Goal: Navigation & Orientation: Find specific page/section

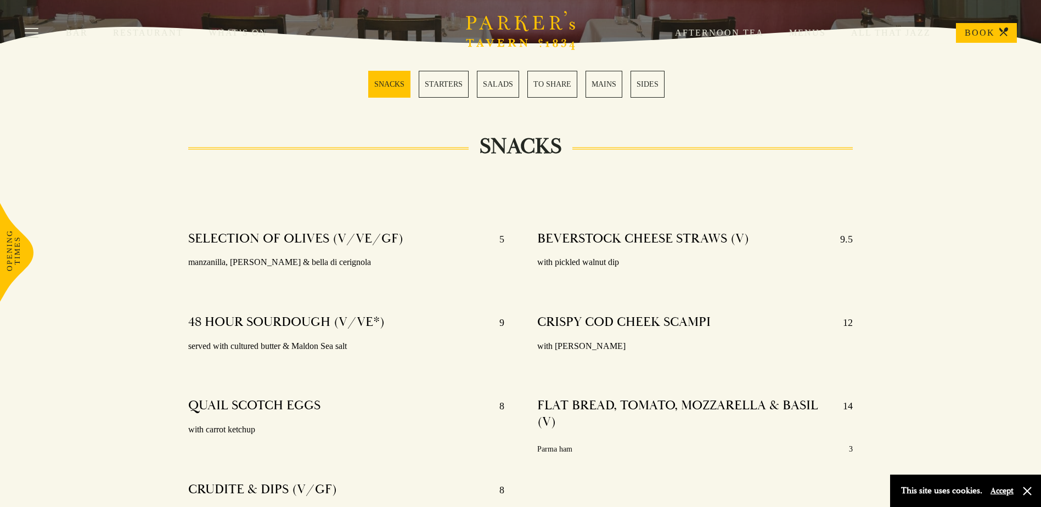
scroll to position [274, 0]
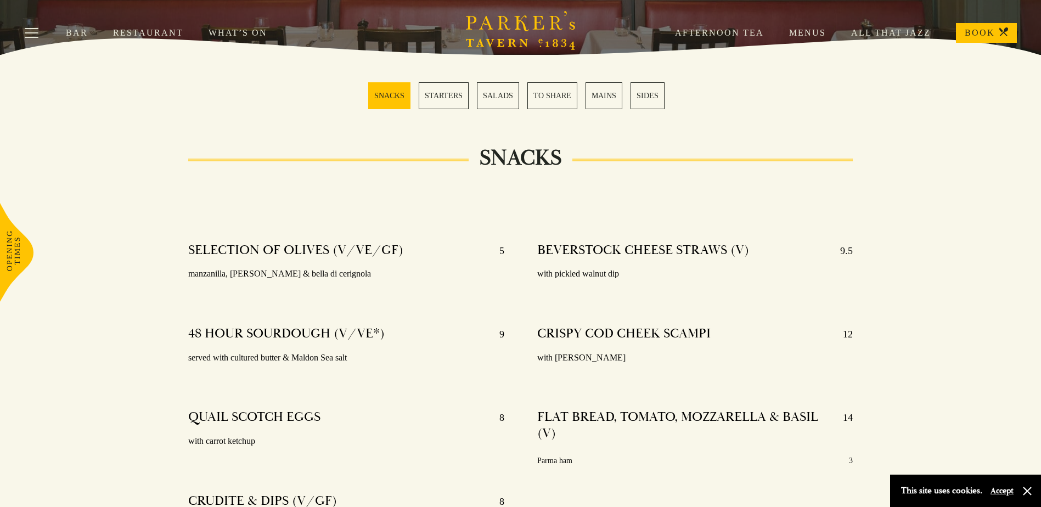
click at [445, 100] on link "STARTERS" at bounding box center [444, 95] width 50 height 27
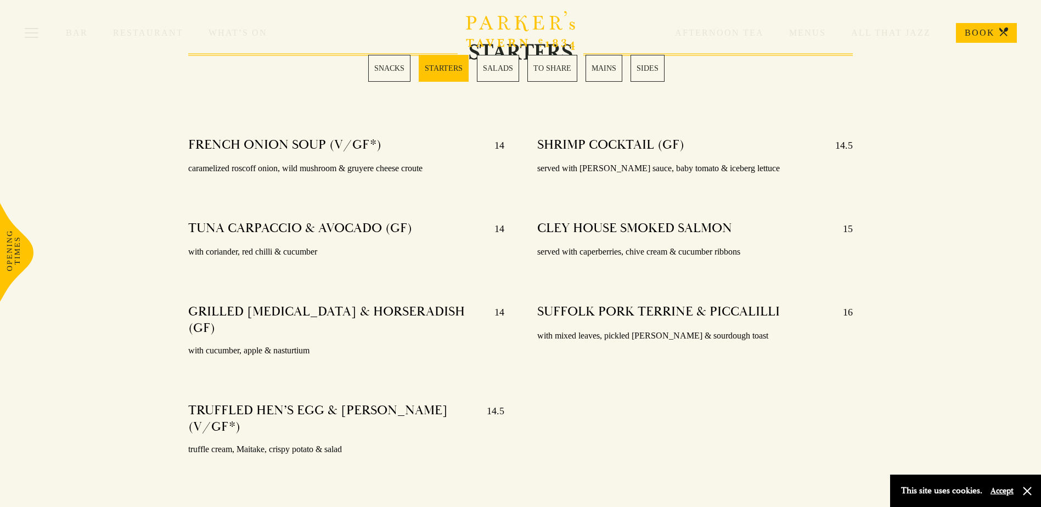
scroll to position [903, 0]
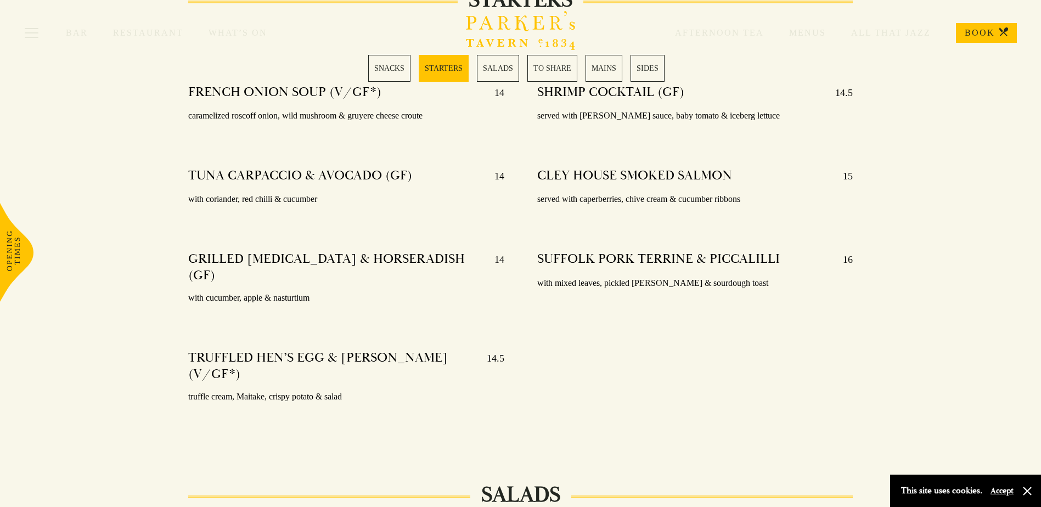
click at [512, 70] on link "SALADS" at bounding box center [498, 68] width 42 height 27
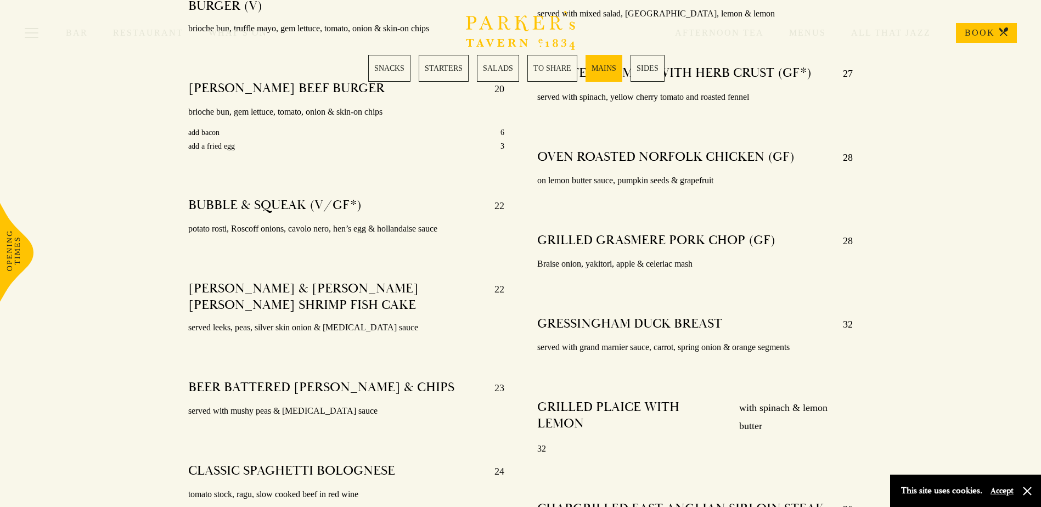
scroll to position [2034, 0]
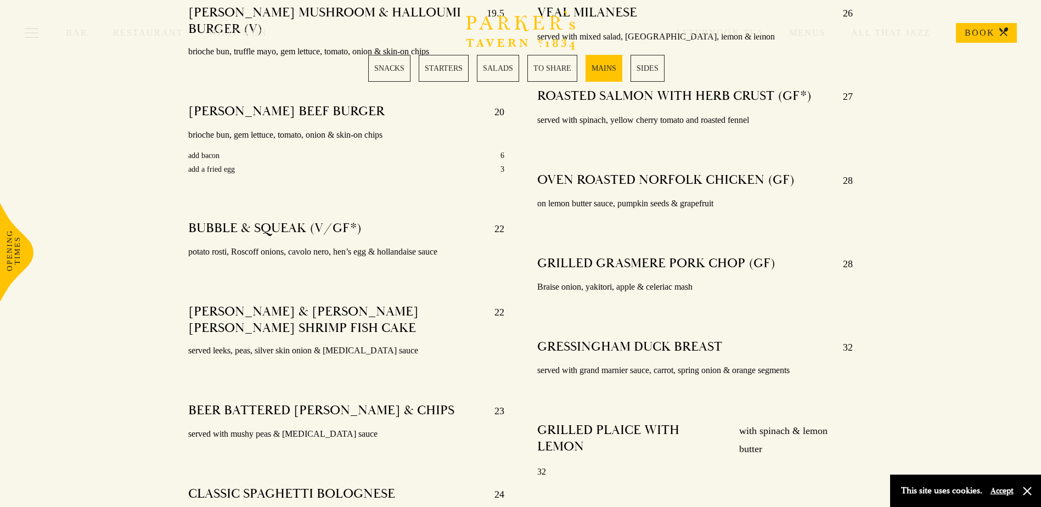
click at [658, 66] on link "SIDES" at bounding box center [648, 68] width 34 height 27
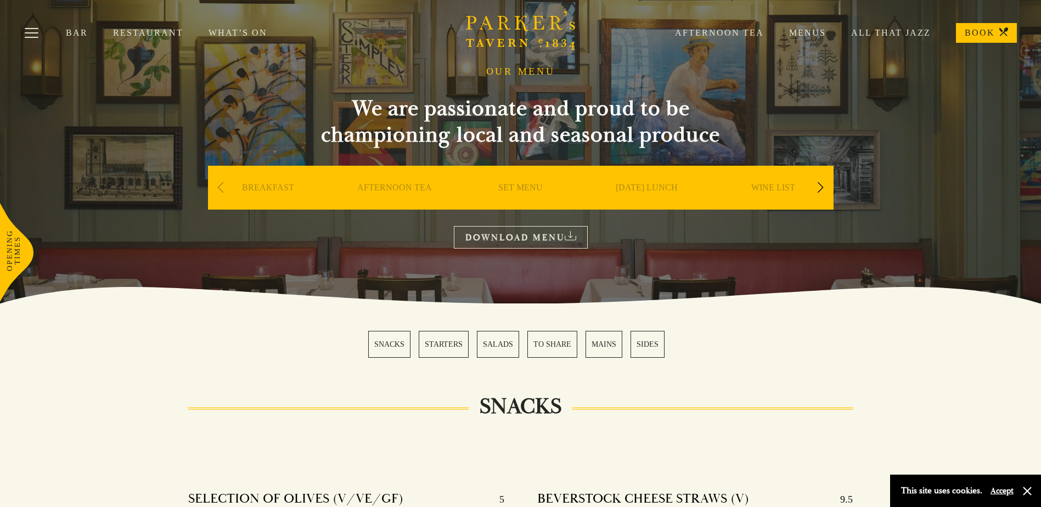
scroll to position [1, 0]
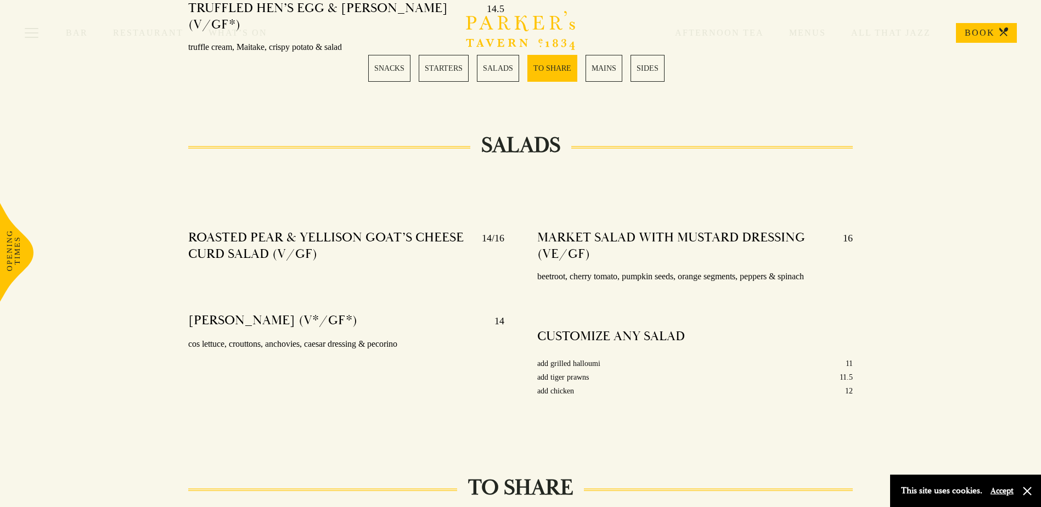
scroll to position [1383, 0]
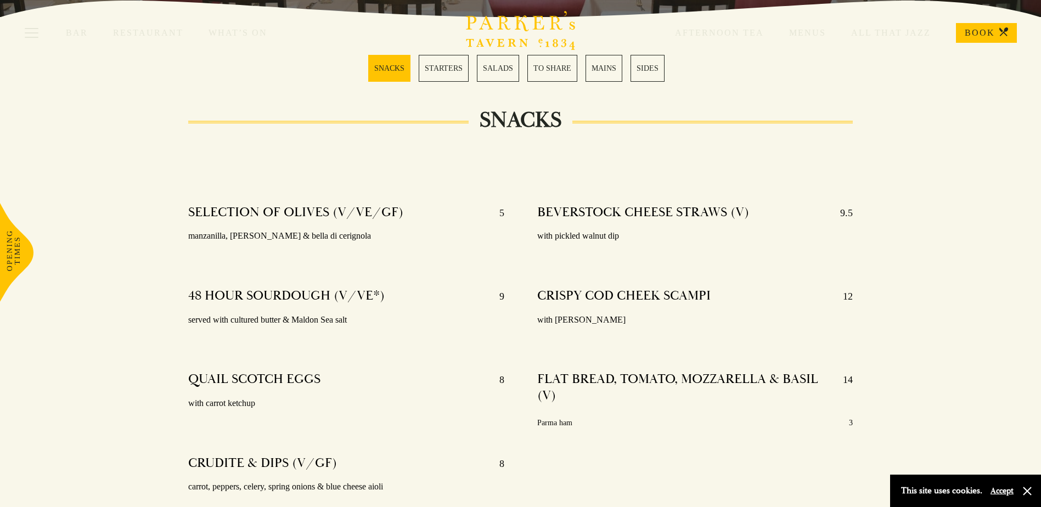
scroll to position [274, 0]
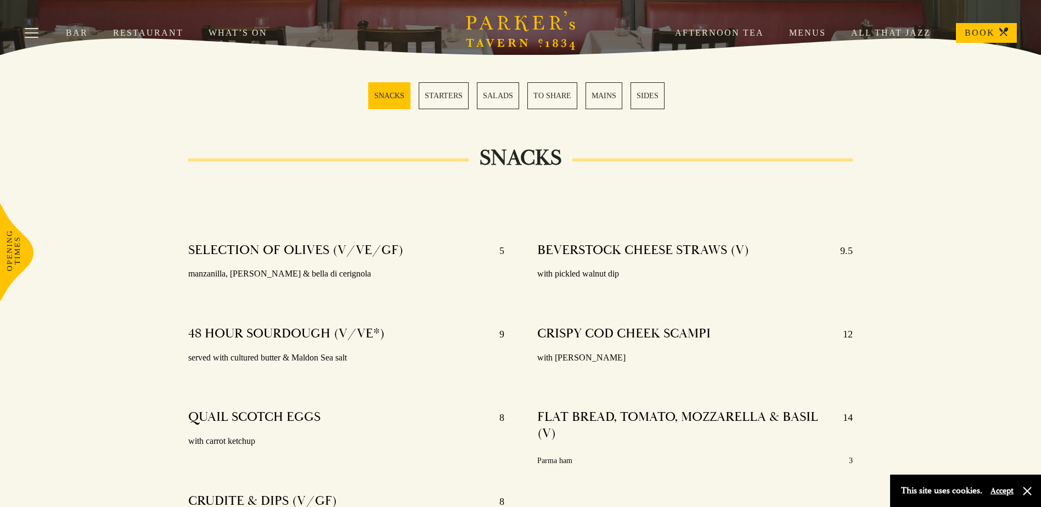
click at [688, 30] on link "Afternoon Tea" at bounding box center [707, 32] width 114 height 11
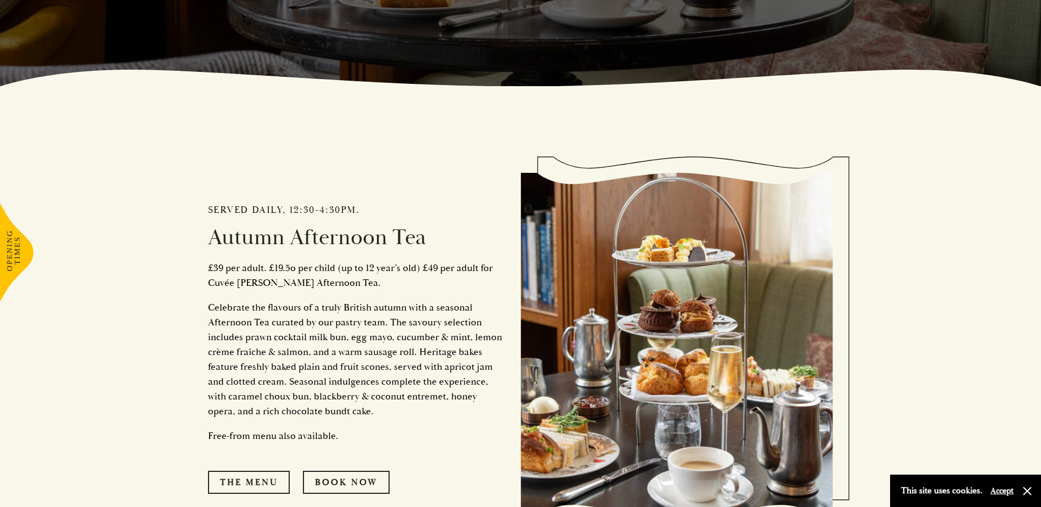
scroll to position [494, 0]
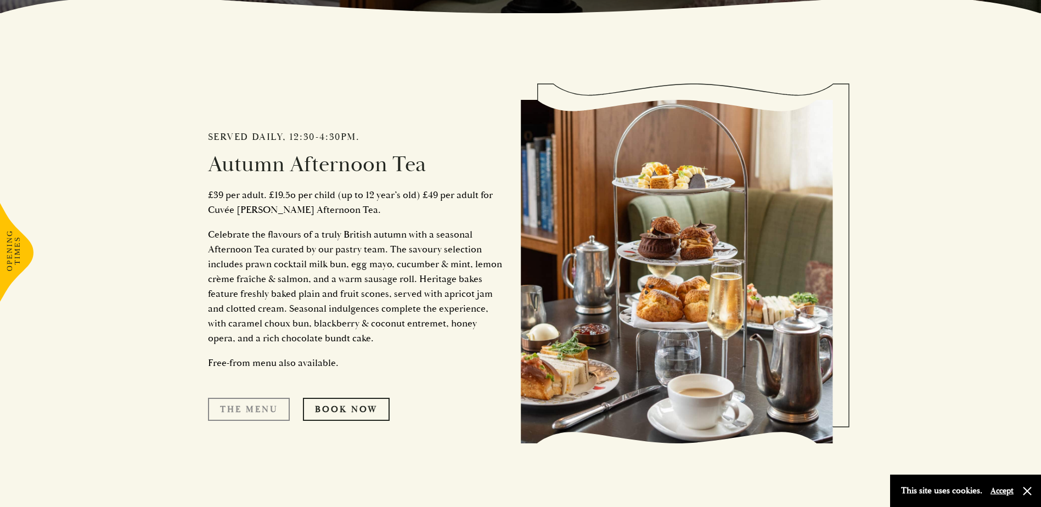
click at [231, 413] on link "The Menu" at bounding box center [249, 409] width 82 height 23
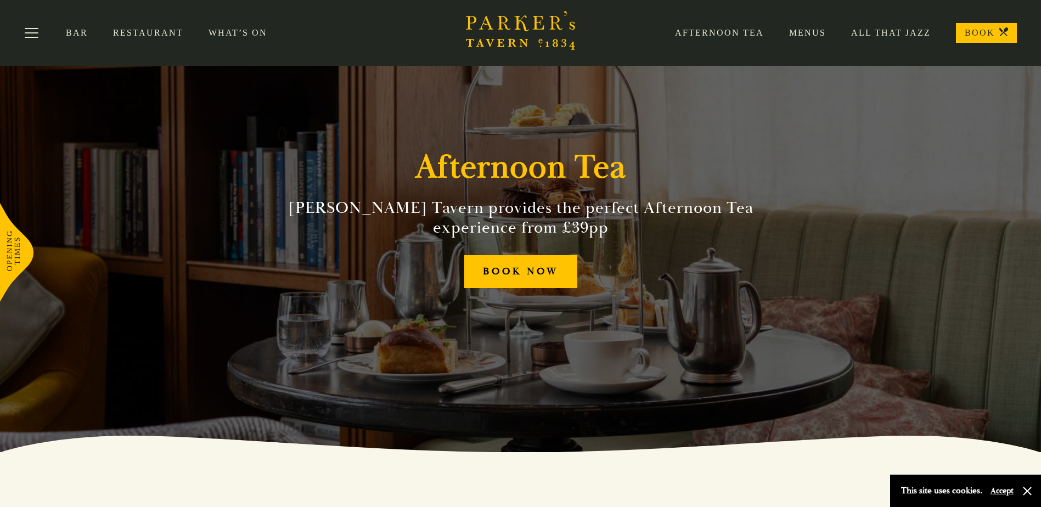
scroll to position [0, 0]
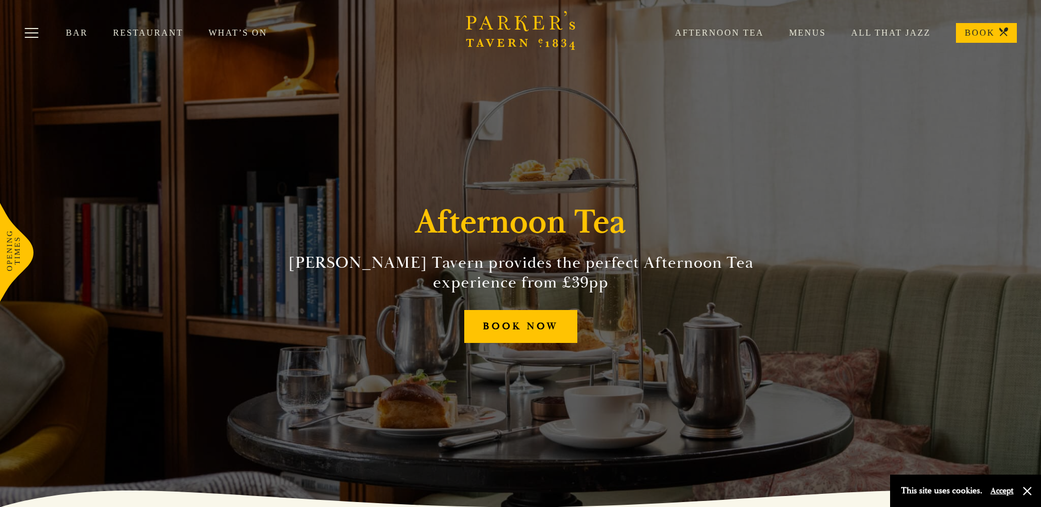
click at [819, 32] on link "Menus" at bounding box center [795, 32] width 62 height 11
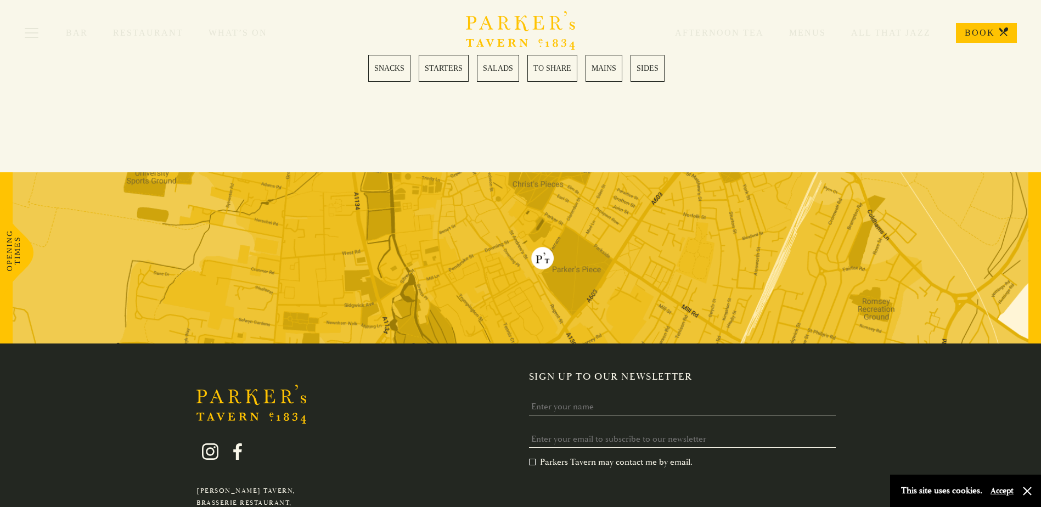
scroll to position [3187, 0]
